Goal: Transaction & Acquisition: Purchase product/service

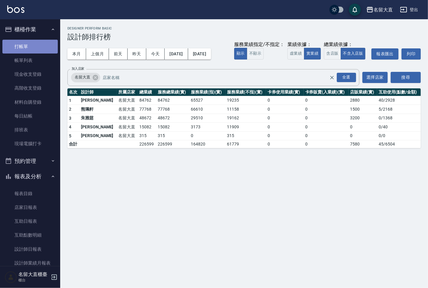
click at [35, 49] on link "打帳單" at bounding box center [29, 47] width 55 height 14
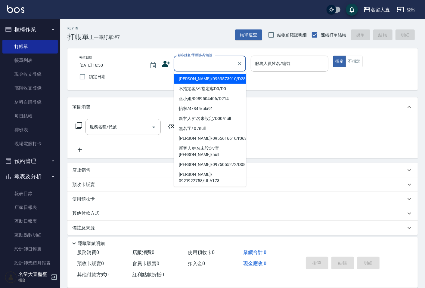
click at [217, 60] on input "顧客姓名/手機號碼/編號" at bounding box center [205, 63] width 58 height 11
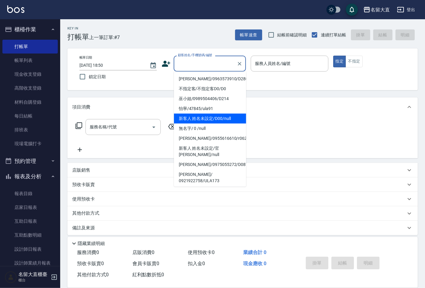
click at [207, 119] on li "新客人 姓名未設定/D00/null" at bounding box center [210, 119] width 72 height 10
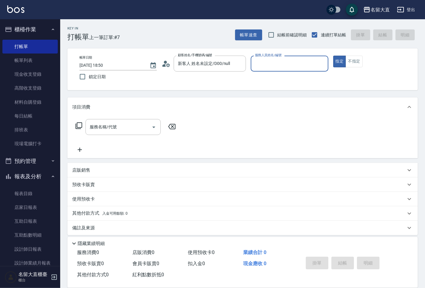
type input "新客人 姓名未設定/D00/null"
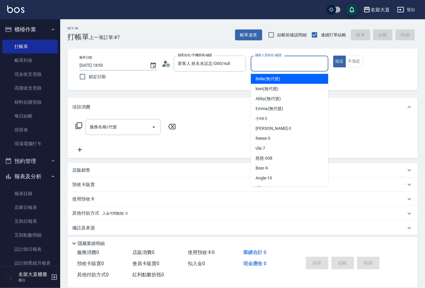
click at [280, 68] on input "服務人員姓名/編號" at bounding box center [289, 63] width 72 height 11
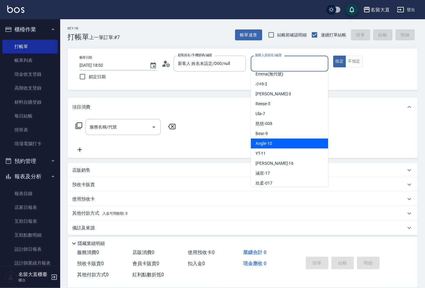
scroll to position [67, 0]
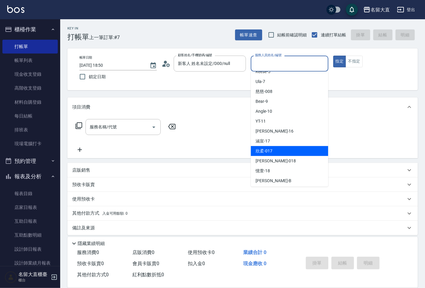
click at [285, 146] on div "欣柔 -017" at bounding box center [289, 151] width 77 height 10
type input "欣柔-017"
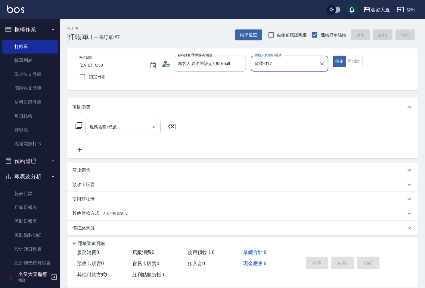
click at [135, 127] on input "服務名稱/代號" at bounding box center [118, 127] width 61 height 11
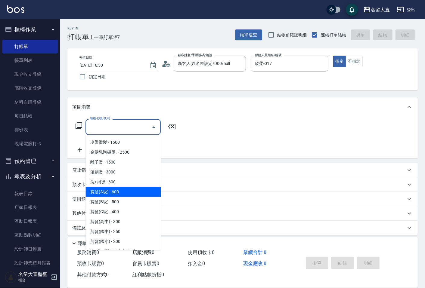
click at [130, 190] on span "剪髮(A級) - 600" at bounding box center [122, 192] width 75 height 10
type input "剪髮(A級)(301)"
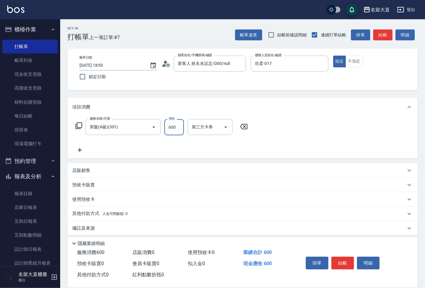
click at [174, 127] on input "600" at bounding box center [174, 127] width 20 height 16
type input "150"
click at [76, 150] on icon at bounding box center [79, 150] width 15 height 7
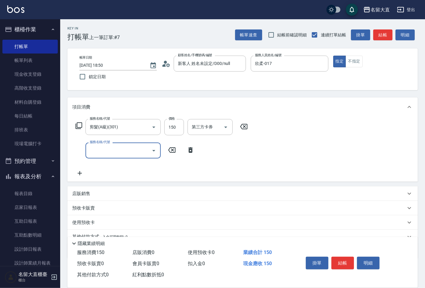
click at [103, 150] on input "服務名稱/代號" at bounding box center [118, 150] width 61 height 11
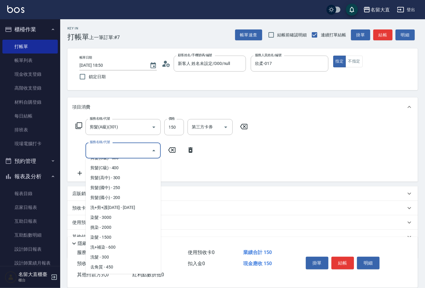
scroll to position [134, 0]
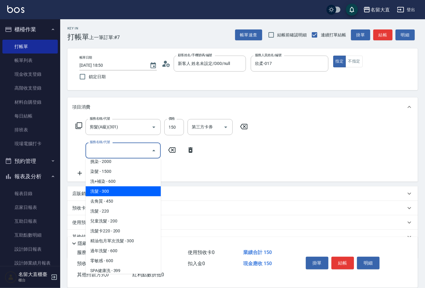
click at [111, 193] on span "洗髮 - 300" at bounding box center [122, 192] width 75 height 10
type input "洗髮(500)"
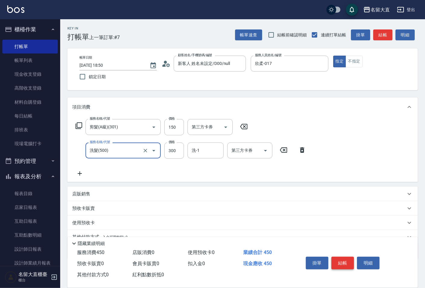
click at [341, 257] on button "結帳" at bounding box center [342, 263] width 23 height 13
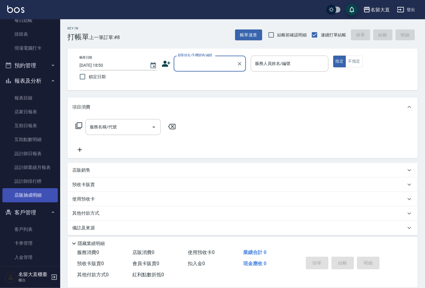
scroll to position [100, 0]
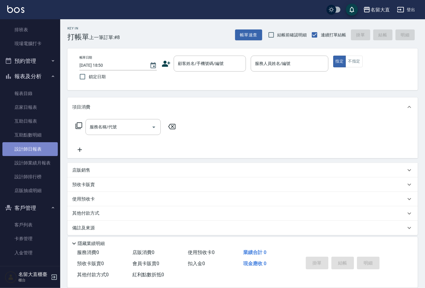
click at [50, 148] on link "設計師日報表" at bounding box center [29, 149] width 55 height 14
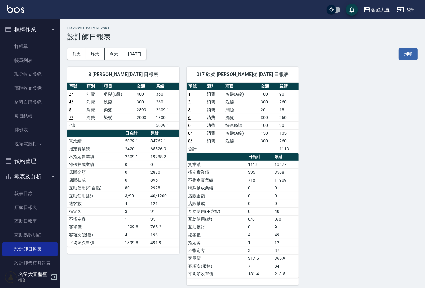
click at [18, 37] on ul "打帳單 帳單列表 現金收支登錄 高階收支登錄 材料自購登錄 每日結帳 排班表 現場電腦打卡" at bounding box center [29, 95] width 55 height 116
click at [17, 46] on link "打帳單" at bounding box center [29, 47] width 55 height 14
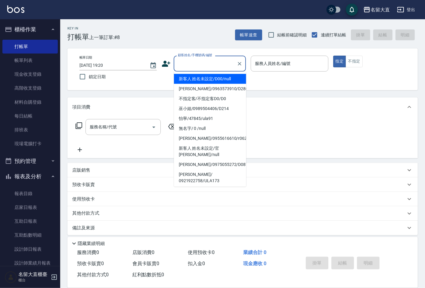
click at [206, 67] on input "顧客姓名/手機號碼/編號" at bounding box center [205, 63] width 58 height 11
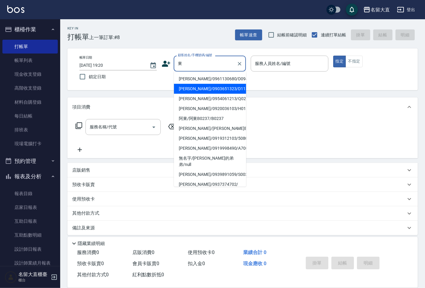
type input "[PERSON_NAME]/0903651323/D113"
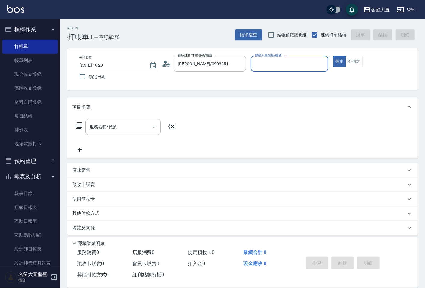
type input "郭忠翰-3"
click at [333, 56] on button "指定" at bounding box center [339, 62] width 13 height 12
type button "true"
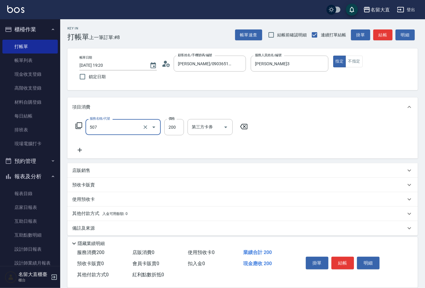
type input "兒童洗髮(507)"
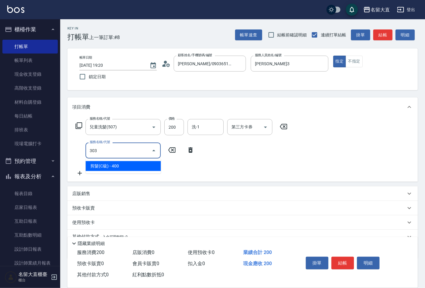
type input "剪髮(C級)(303)"
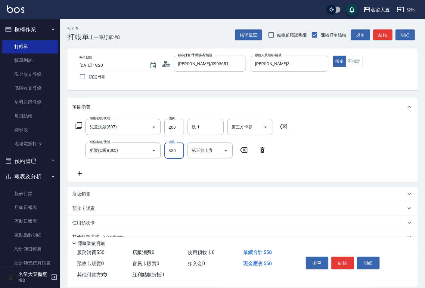
type input "350"
click at [348, 263] on button "結帳" at bounding box center [342, 263] width 23 height 13
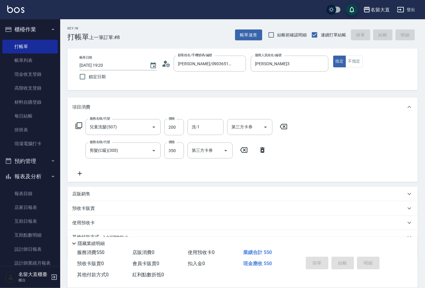
type input "2025/09/17 19:21"
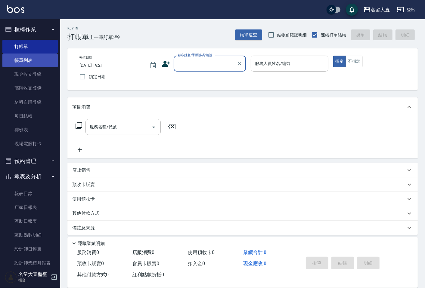
click at [11, 59] on link "帳單列表" at bounding box center [29, 61] width 55 height 14
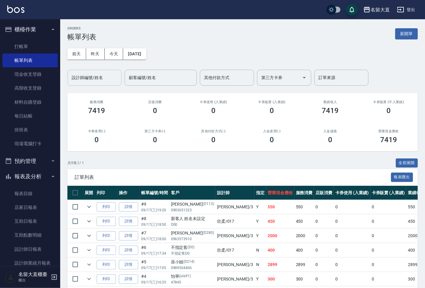
click at [90, 77] on input "設計師編號/姓名" at bounding box center [94, 78] width 49 height 11
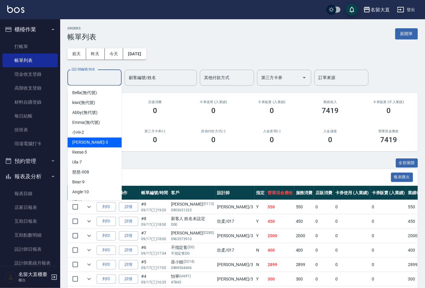
click at [89, 143] on div "郭忠翰 -3" at bounding box center [94, 143] width 54 height 10
type input "郭忠翰-3"
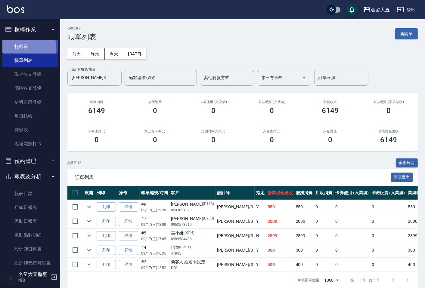
click at [26, 47] on link "打帳單" at bounding box center [29, 47] width 55 height 14
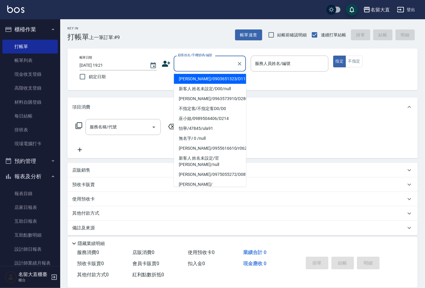
click at [206, 62] on input "顧客姓名/手機號碼/編號" at bounding box center [205, 63] width 58 height 11
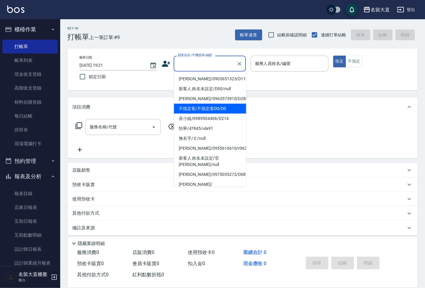
click at [210, 108] on li "不指定客/不指定客D0/D0" at bounding box center [210, 109] width 72 height 10
type input "不指定客/不指定客D0/D0"
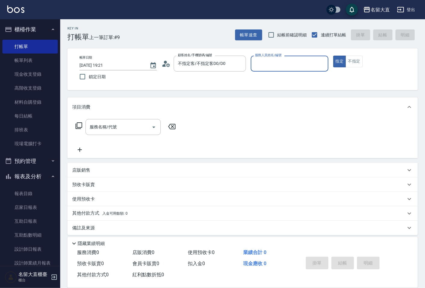
type input "郭忠翰-3"
click at [333, 56] on button "指定" at bounding box center [339, 62] width 13 height 12
type button "true"
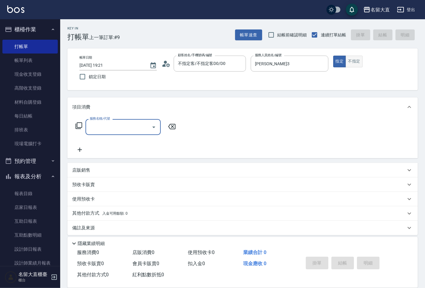
click at [361, 62] on button "不指定" at bounding box center [353, 62] width 17 height 12
click at [101, 133] on div "服務名稱/代號" at bounding box center [122, 127] width 75 height 16
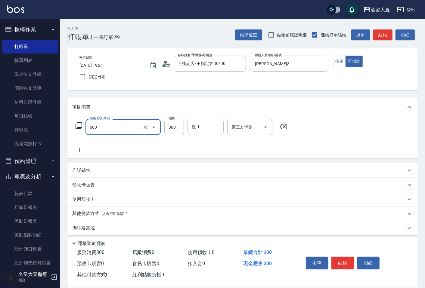
type input "洗髮(500)"
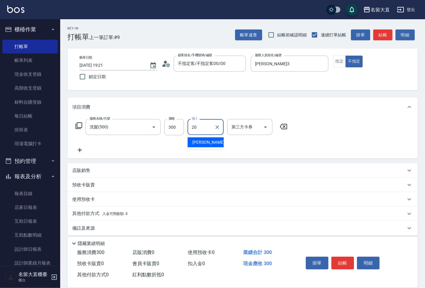
type input "詩雅-20"
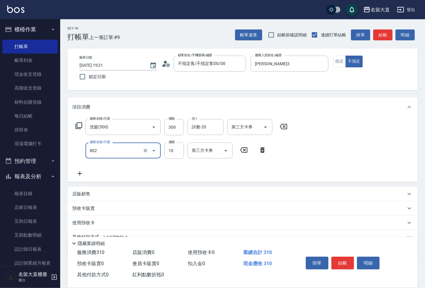
type input "潤絲(802)"
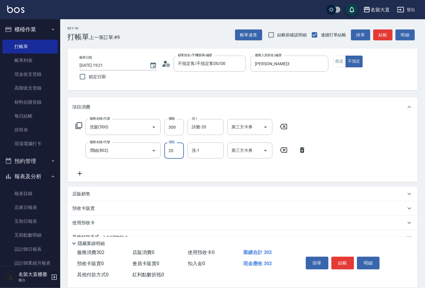
type input "20"
type input "詩雅-20"
click at [349, 262] on button "結帳" at bounding box center [342, 263] width 23 height 13
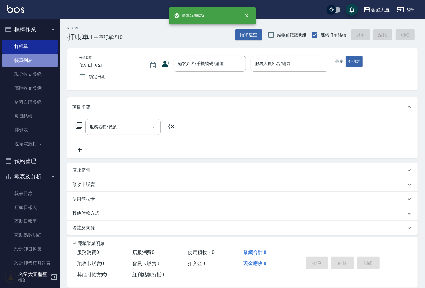
click at [35, 62] on link "帳單列表" at bounding box center [29, 61] width 55 height 14
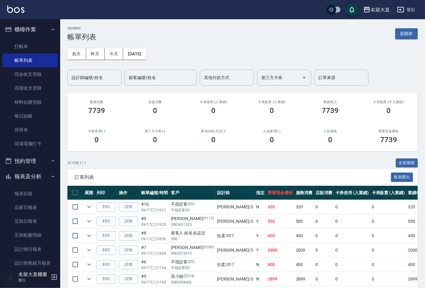
click at [100, 86] on div "ORDERS 帳單列表 新開單 前天 昨天 今天 2025/09/17 設計師編號/姓名 設計師編號/姓名 顧客編號/姓名 顧客編號/姓名 其他付款方式 其他…" at bounding box center [242, 193] width 365 height 349
click at [101, 81] on input "設計師編號/姓名" at bounding box center [94, 78] width 49 height 11
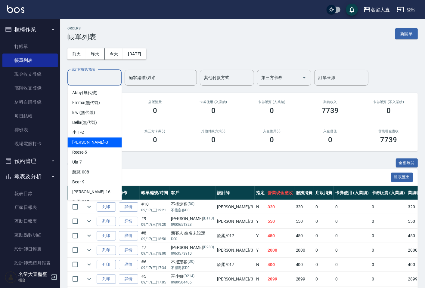
click at [88, 141] on span "郭忠翰 -3" at bounding box center [90, 142] width 36 height 6
type input "郭忠翰-3"
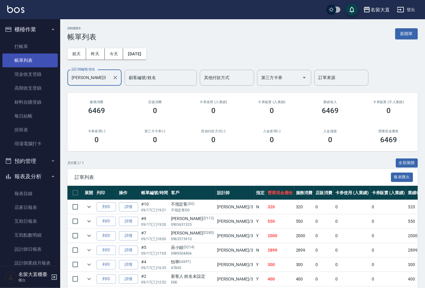
click at [8, 60] on link "帳單列表" at bounding box center [29, 61] width 55 height 14
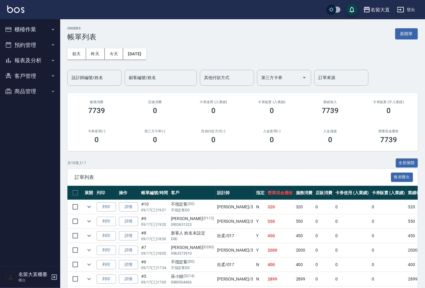
click at [32, 33] on button "櫃檯作業" at bounding box center [29, 30] width 55 height 16
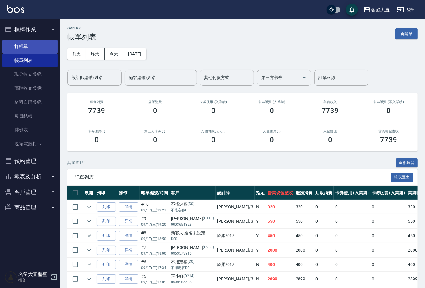
click at [28, 46] on link "打帳單" at bounding box center [29, 47] width 55 height 14
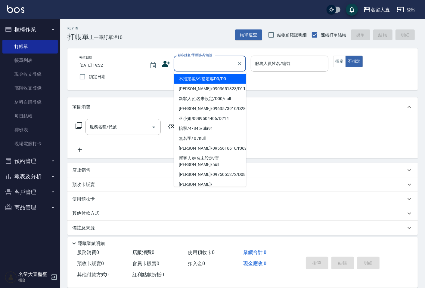
click at [183, 68] on input "顧客姓名/手機號碼/編號" at bounding box center [205, 63] width 58 height 11
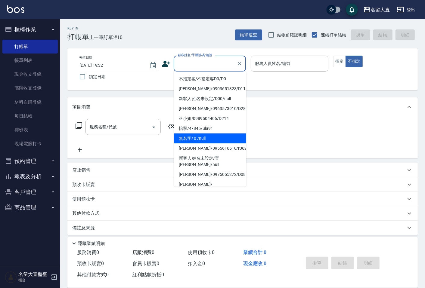
click at [212, 134] on li "無名字/ 0 /null" at bounding box center [210, 139] width 72 height 10
type input "無名字/ 0 /null"
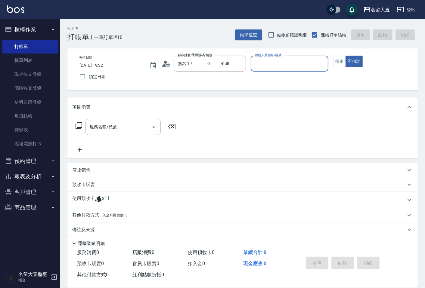
click at [268, 65] on input "服務人員姓名/編號" at bounding box center [289, 63] width 72 height 11
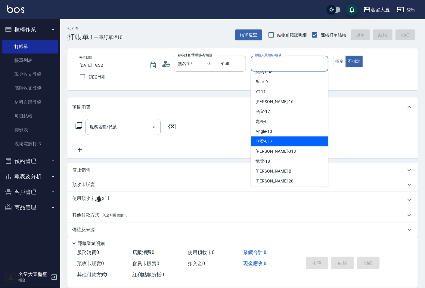
scroll to position [88, 0]
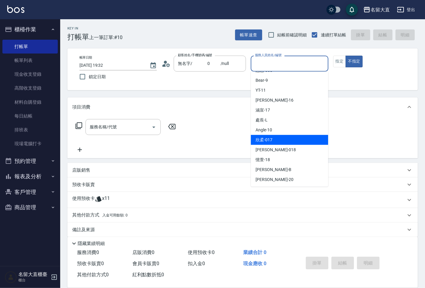
click at [273, 141] on div "欣柔 -017" at bounding box center [289, 140] width 77 height 10
type input "欣柔-017"
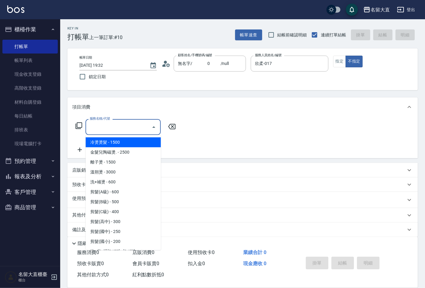
click at [132, 130] on input "服務名稱/代號" at bounding box center [118, 127] width 61 height 11
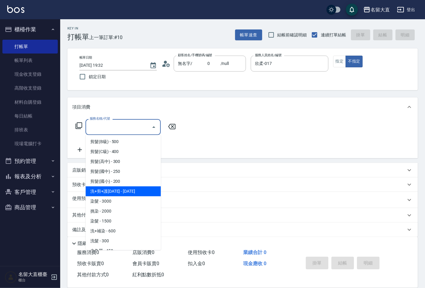
scroll to position [134, 0]
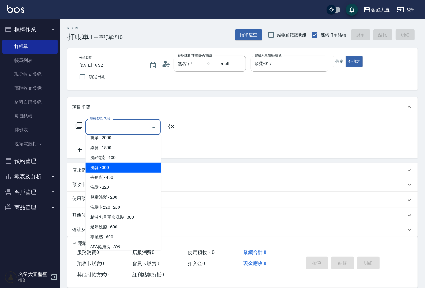
click at [119, 167] on span "洗髮 - 300" at bounding box center [122, 168] width 75 height 10
type input "洗髮(500)"
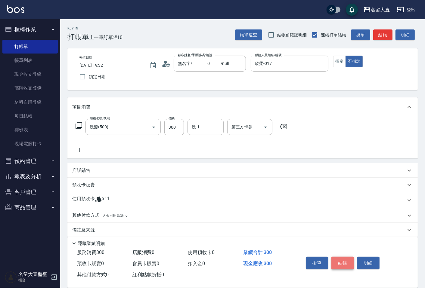
click at [339, 260] on button "結帳" at bounding box center [342, 263] width 23 height 13
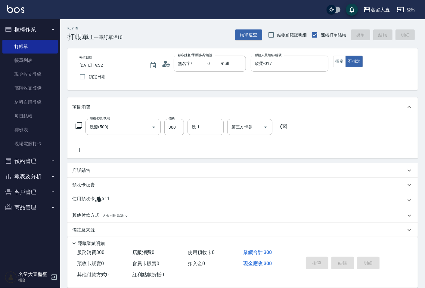
type input "[DATE] 19:56"
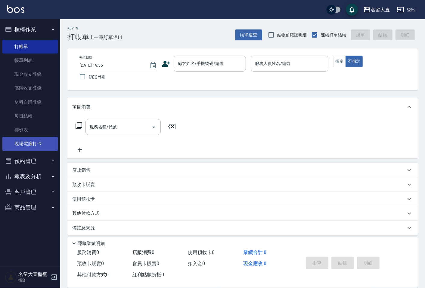
click at [53, 143] on link "現場電腦打卡" at bounding box center [29, 144] width 55 height 14
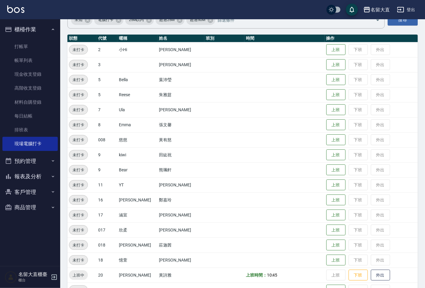
scroll to position [67, 0]
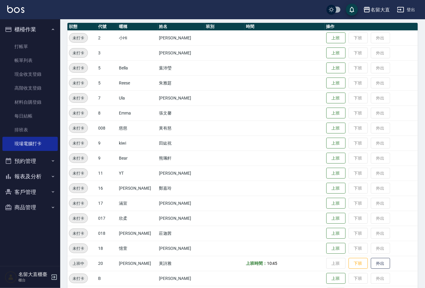
click at [302, 241] on td at bounding box center [284, 248] width 80 height 15
click at [348, 263] on button "下班" at bounding box center [357, 264] width 19 height 11
